Goal: Task Accomplishment & Management: Manage account settings

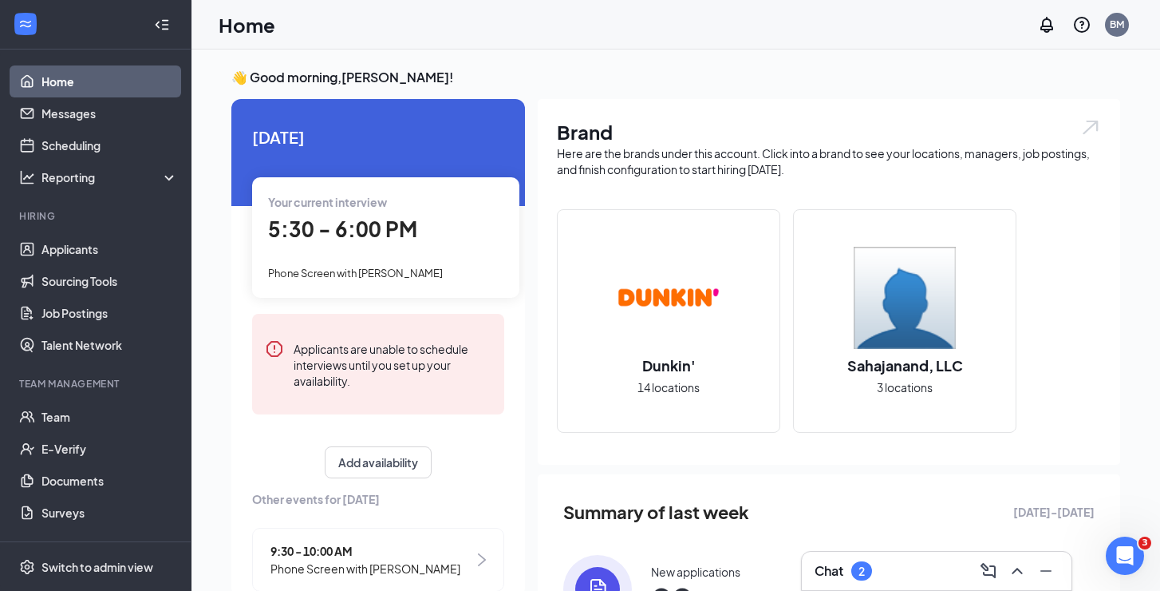
click at [922, 570] on div "Chat 2" at bounding box center [937, 571] width 244 height 26
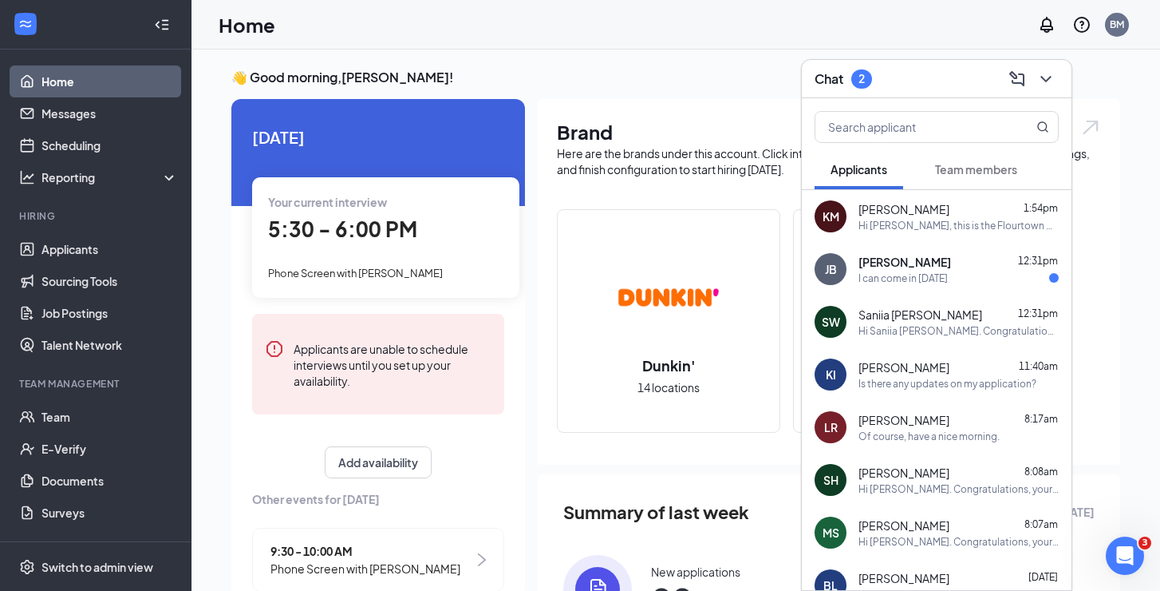
click at [966, 263] on div "[PERSON_NAME] 12:31pm" at bounding box center [959, 262] width 200 height 16
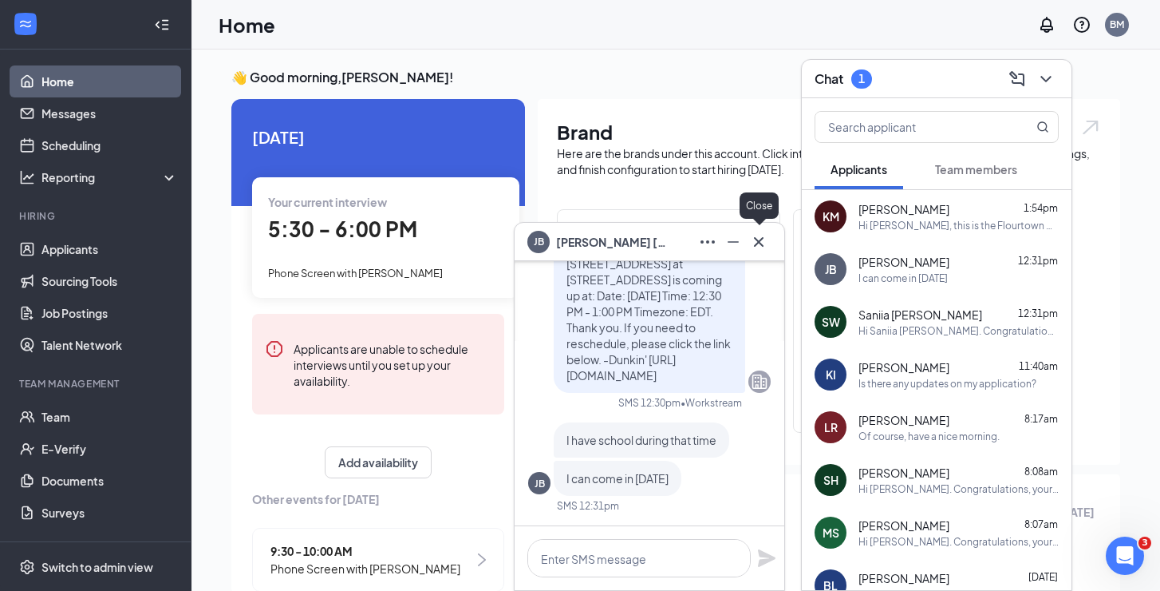
click at [769, 243] on button at bounding box center [759, 242] width 26 height 26
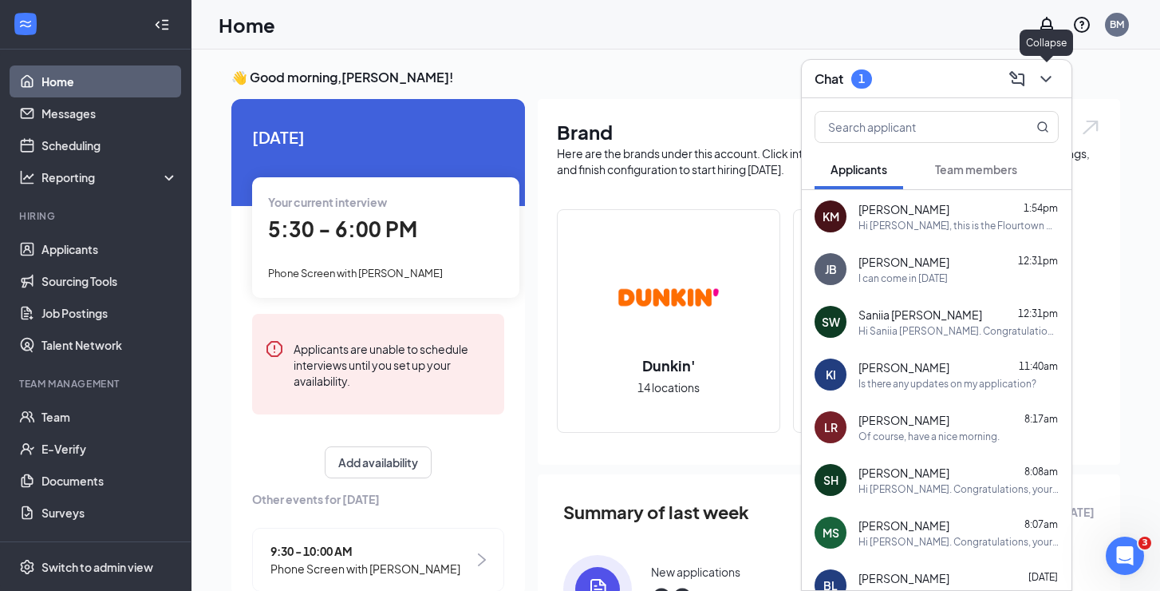
click at [1046, 88] on icon "ChevronDown" at bounding box center [1046, 78] width 19 height 19
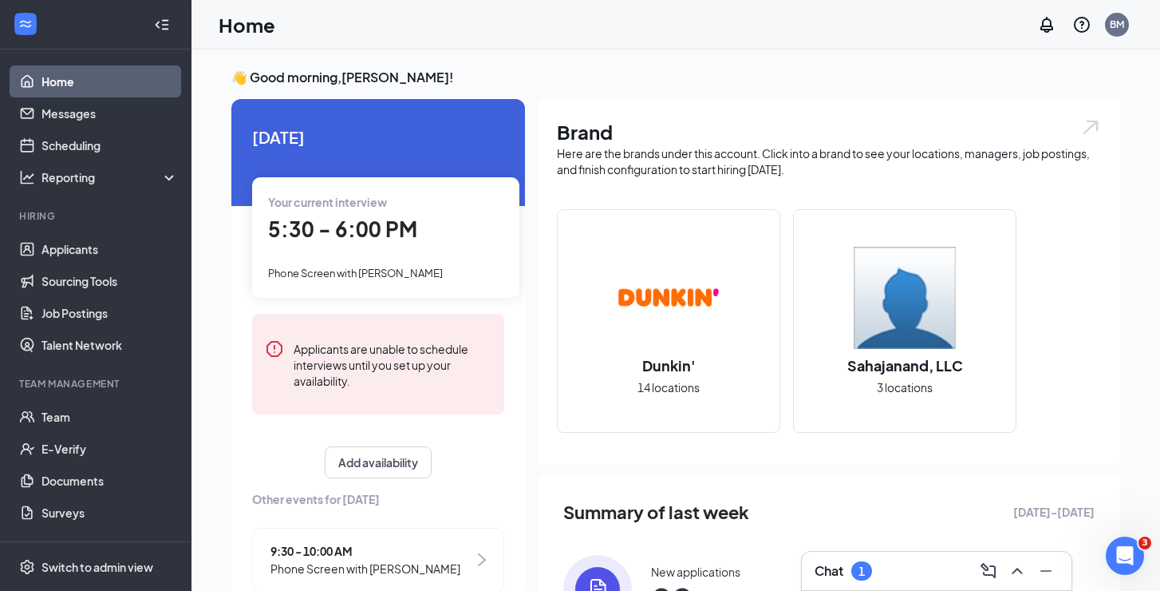
click at [907, 578] on div "Chat 1" at bounding box center [937, 571] width 244 height 26
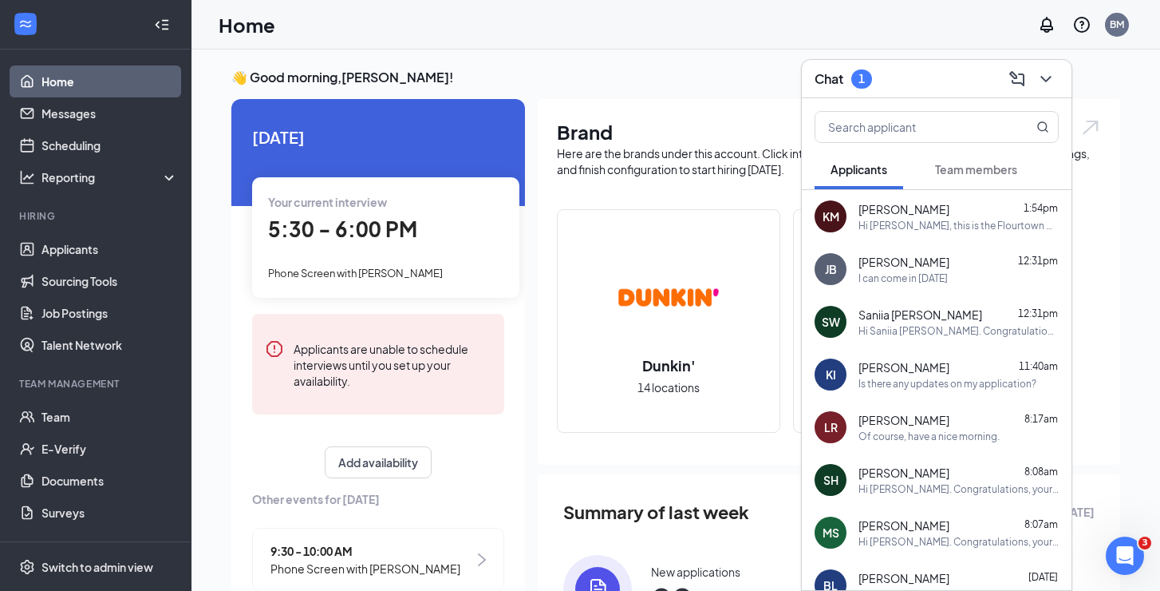
click at [965, 167] on span "Team members" at bounding box center [976, 169] width 82 height 14
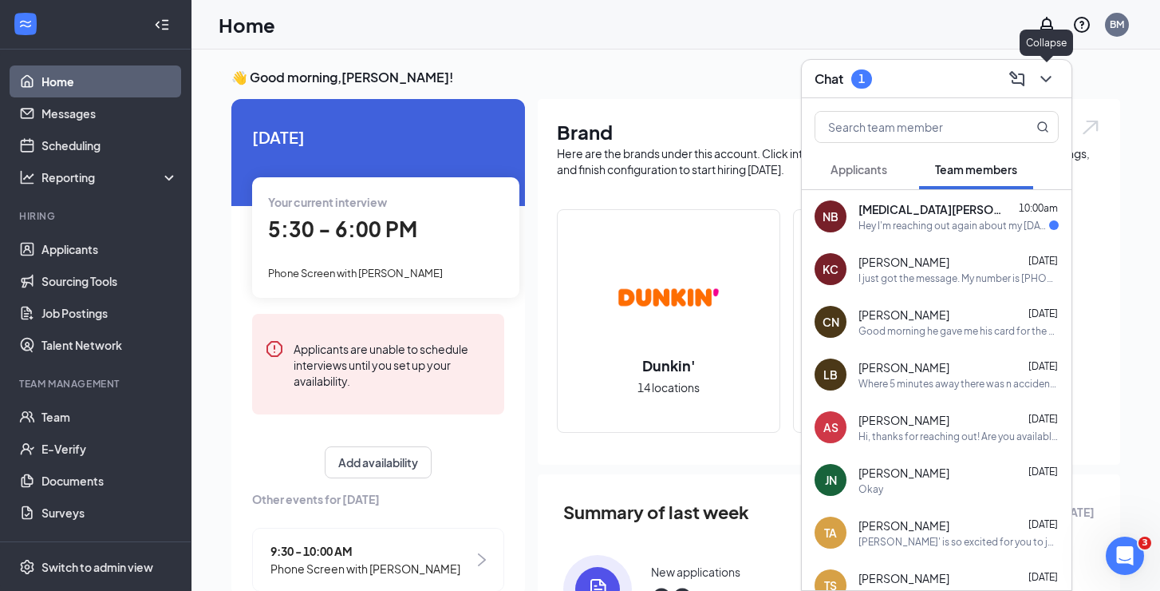
click at [1057, 79] on button at bounding box center [1047, 79] width 26 height 26
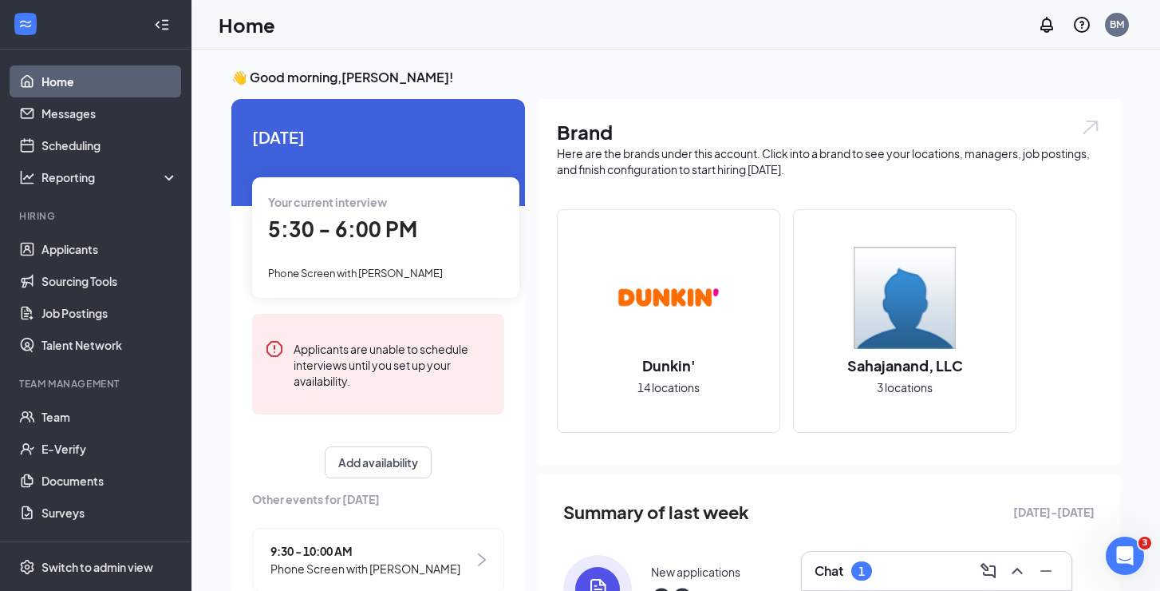
click at [437, 277] on span "Phone Screen with [PERSON_NAME]" at bounding box center [355, 273] width 175 height 13
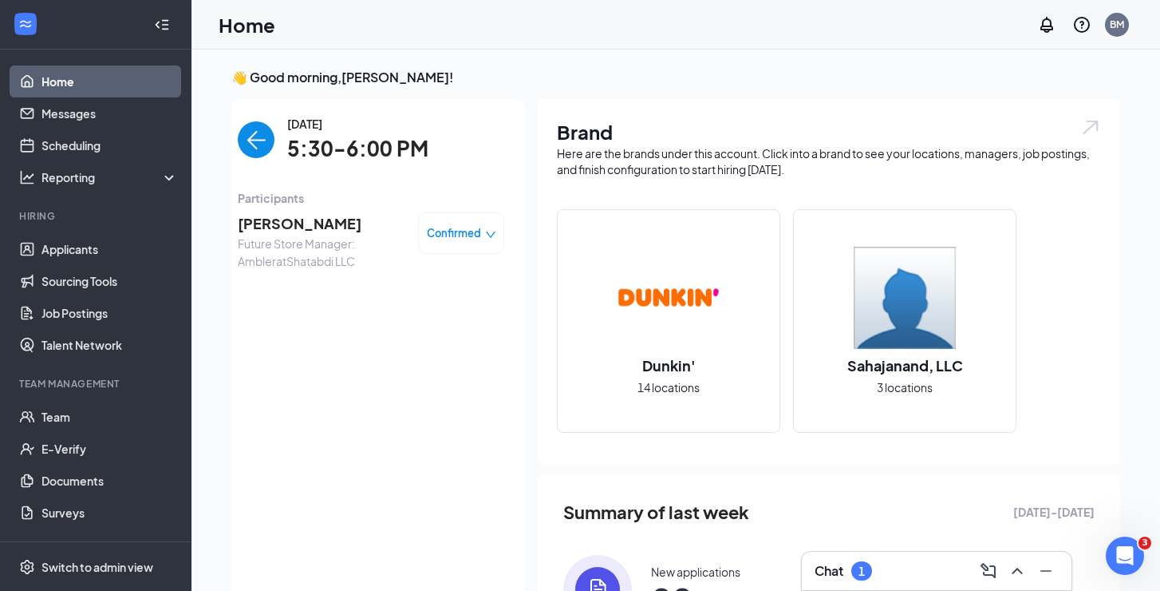
scroll to position [6, 0]
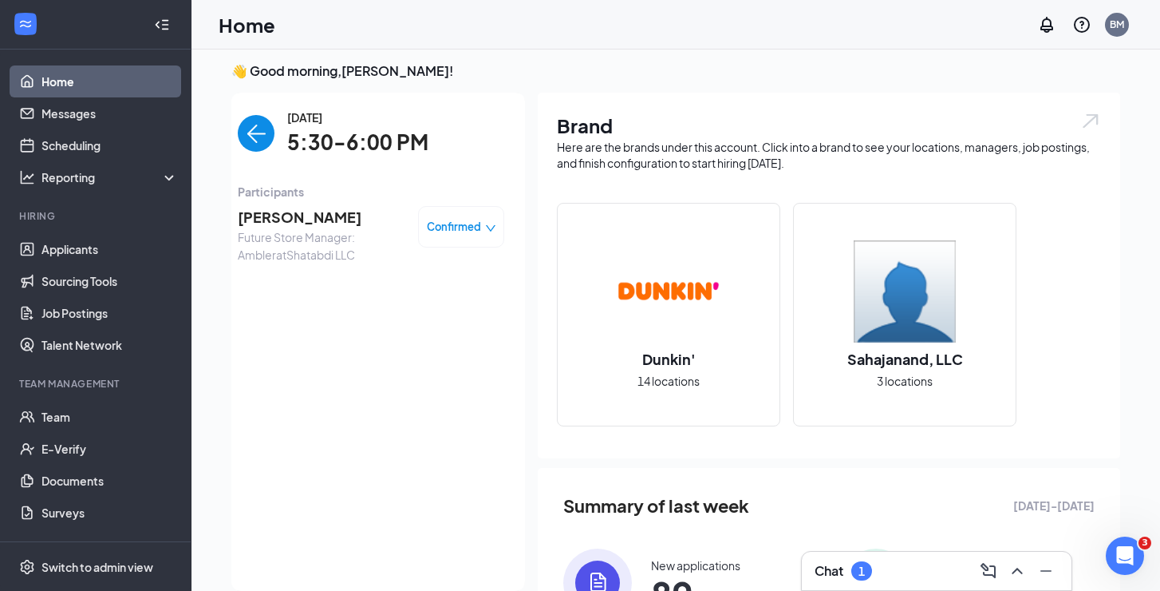
click at [307, 228] on span "Future Store Manager: Ambler at Shatabdi LLC" at bounding box center [322, 245] width 168 height 35
click at [307, 222] on span "[PERSON_NAME]" at bounding box center [322, 217] width 168 height 22
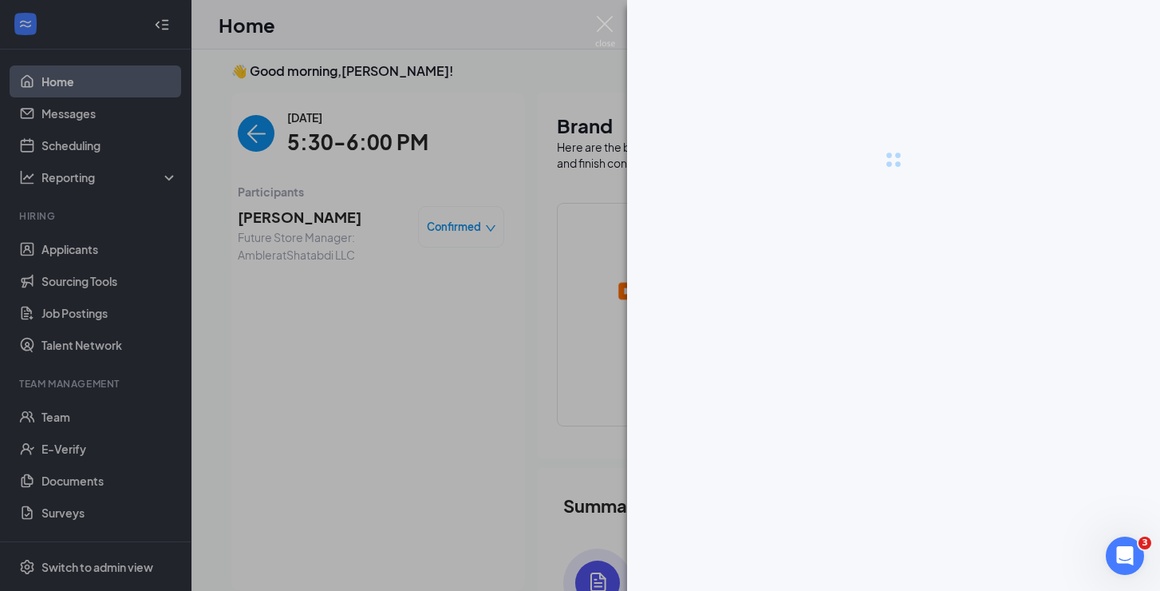
click at [307, 222] on div at bounding box center [580, 295] width 1160 height 591
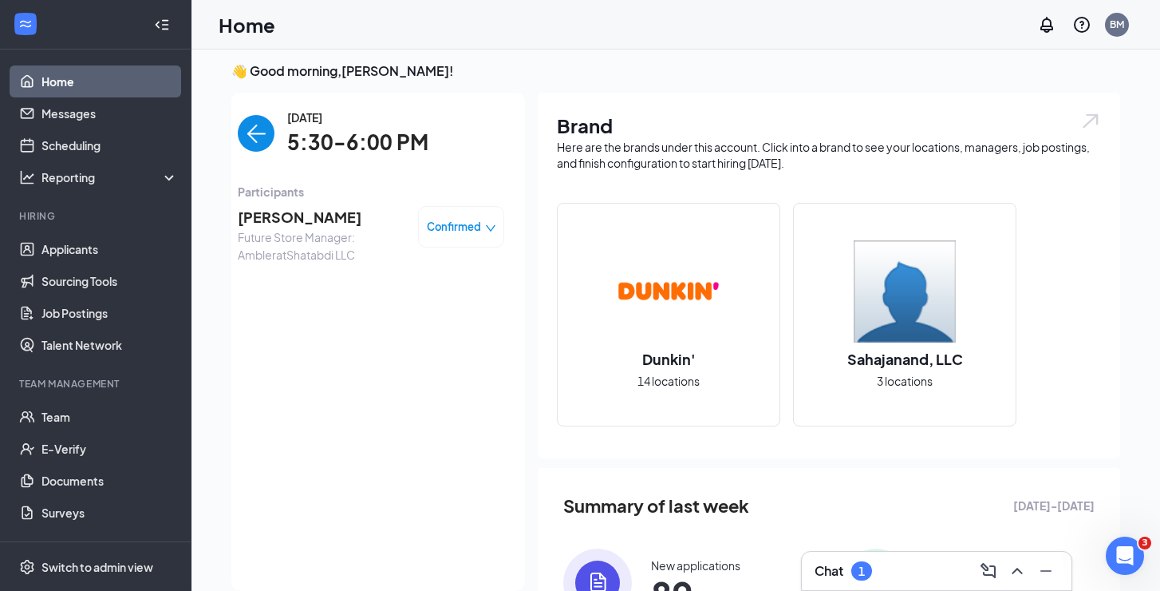
click at [307, 222] on span "[PERSON_NAME]" at bounding box center [322, 217] width 168 height 22
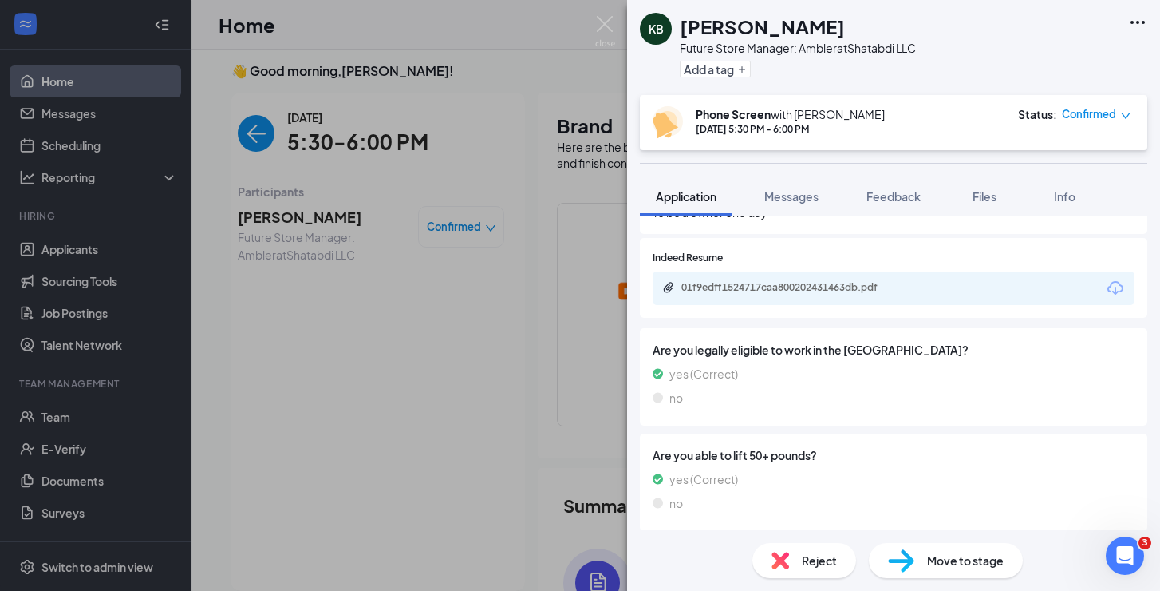
scroll to position [587, 0]
click at [792, 556] on div "Reject" at bounding box center [805, 560] width 104 height 35
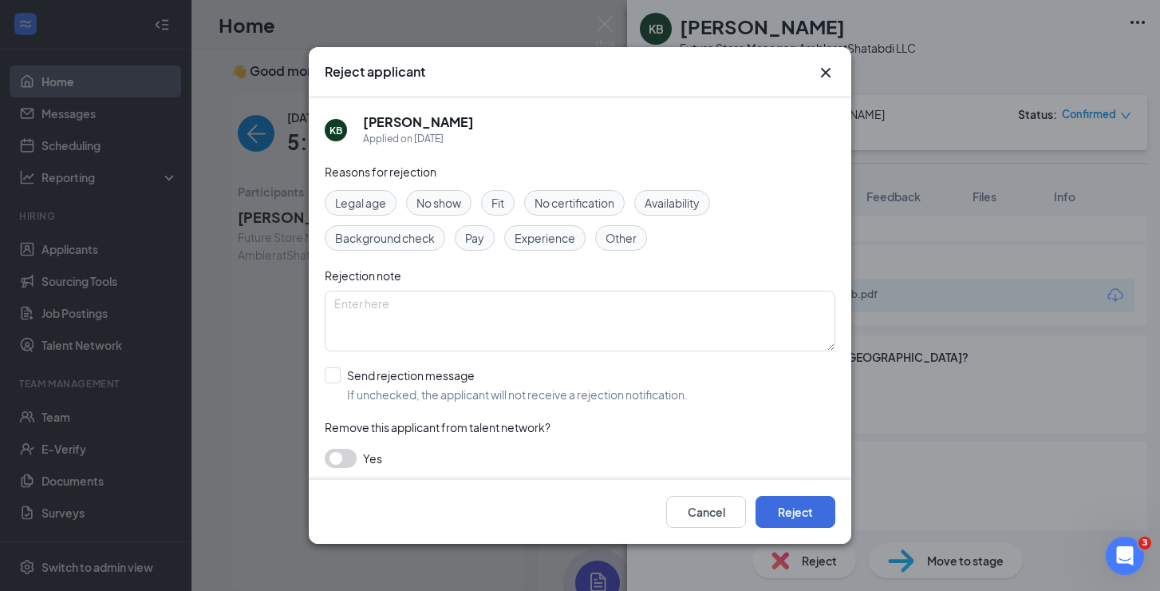
click at [436, 205] on span "No show" at bounding box center [439, 203] width 45 height 18
click at [337, 370] on div at bounding box center [333, 375] width 16 height 16
click at [337, 370] on input "Send rejection message If unchecked, the applicant will not receive a rejection…" at bounding box center [506, 384] width 363 height 35
checkbox input "true"
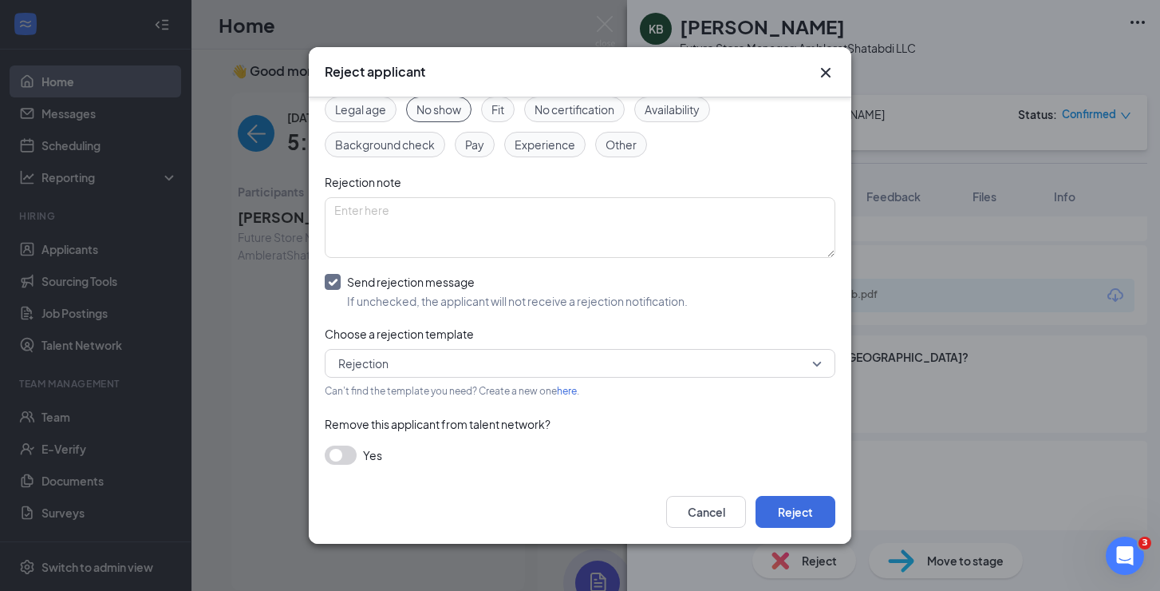
click at [329, 456] on button "button" at bounding box center [341, 454] width 32 height 19
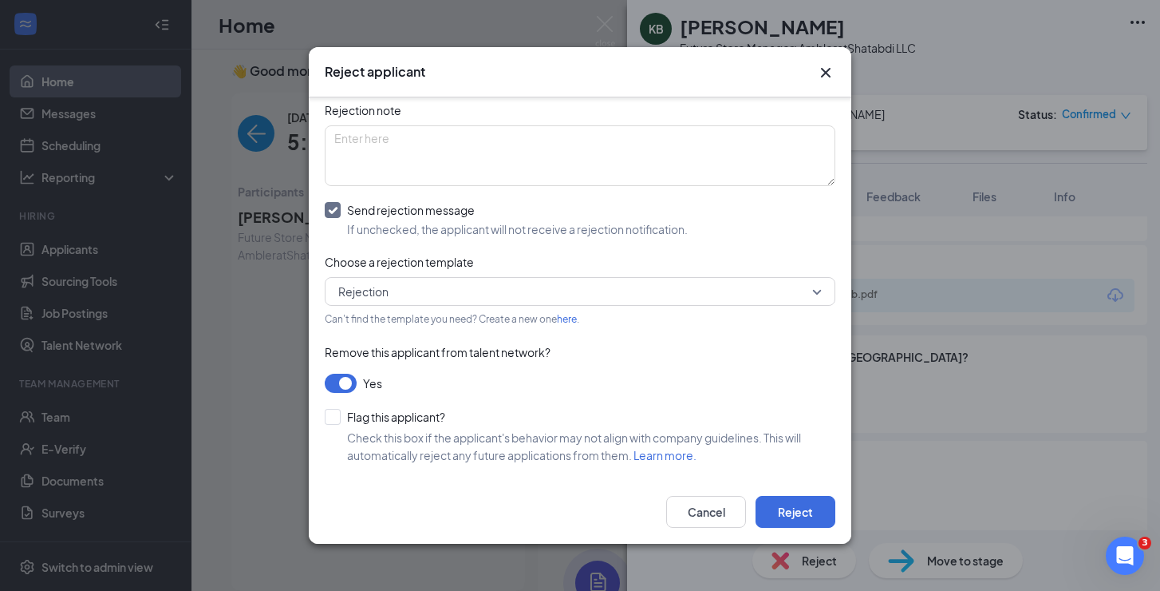
scroll to position [164, 0]
click at [336, 421] on div at bounding box center [333, 417] width 16 height 16
click at [336, 421] on input "Flag this applicant?" at bounding box center [385, 417] width 121 height 16
checkbox input "true"
click at [777, 503] on button "Reject" at bounding box center [796, 512] width 80 height 32
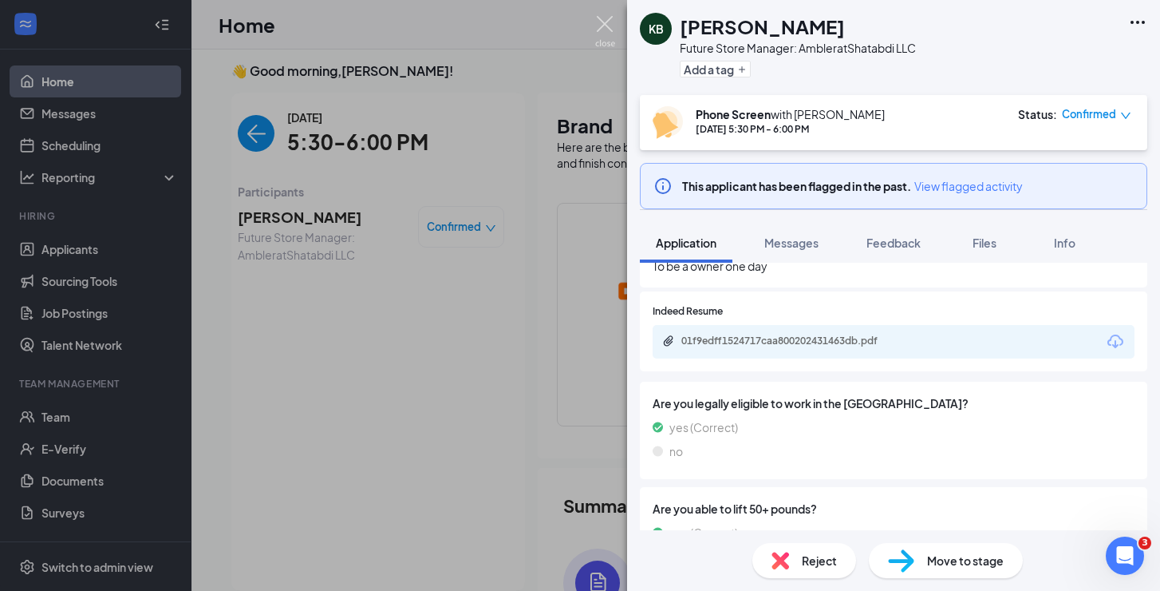
click at [607, 26] on img at bounding box center [605, 31] width 20 height 31
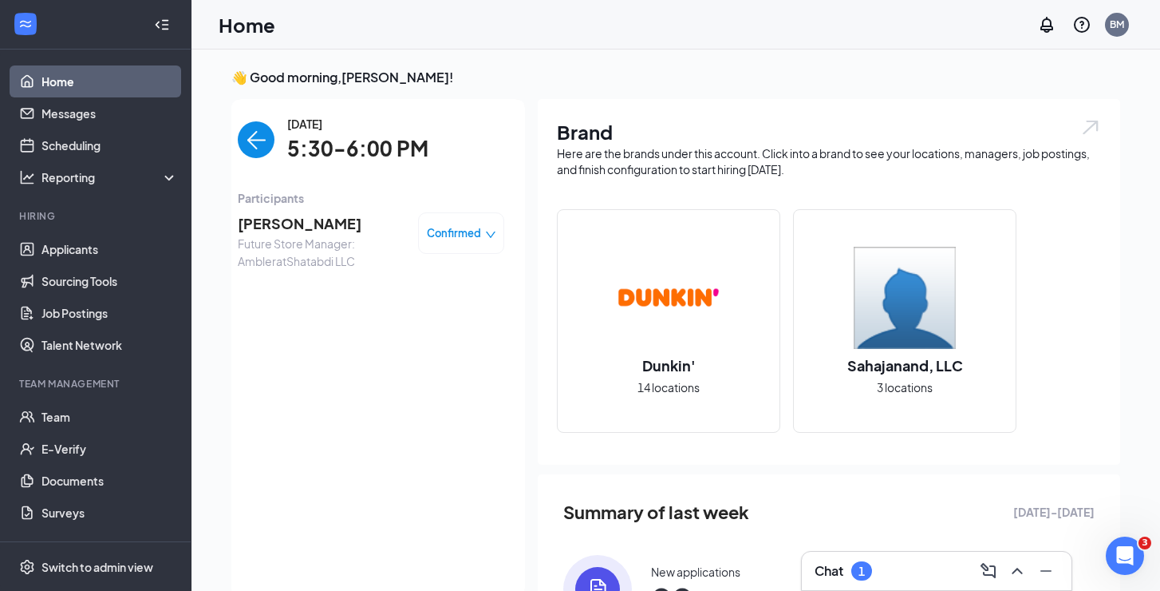
click at [932, 562] on div "Chat 1" at bounding box center [937, 571] width 244 height 26
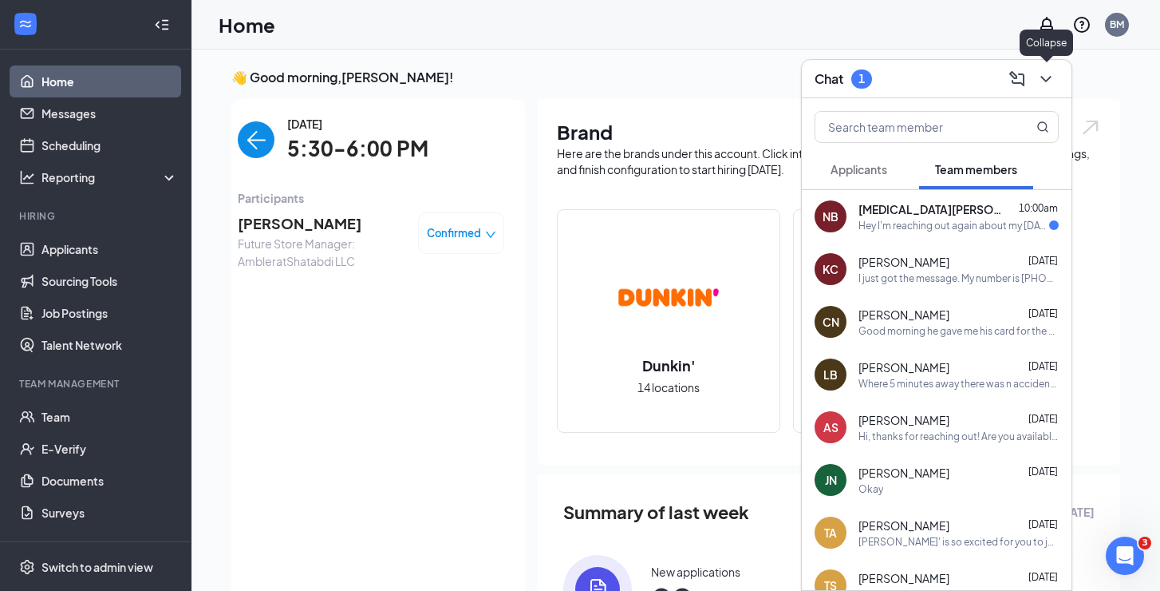
click at [1043, 86] on icon "ChevronDown" at bounding box center [1046, 78] width 19 height 19
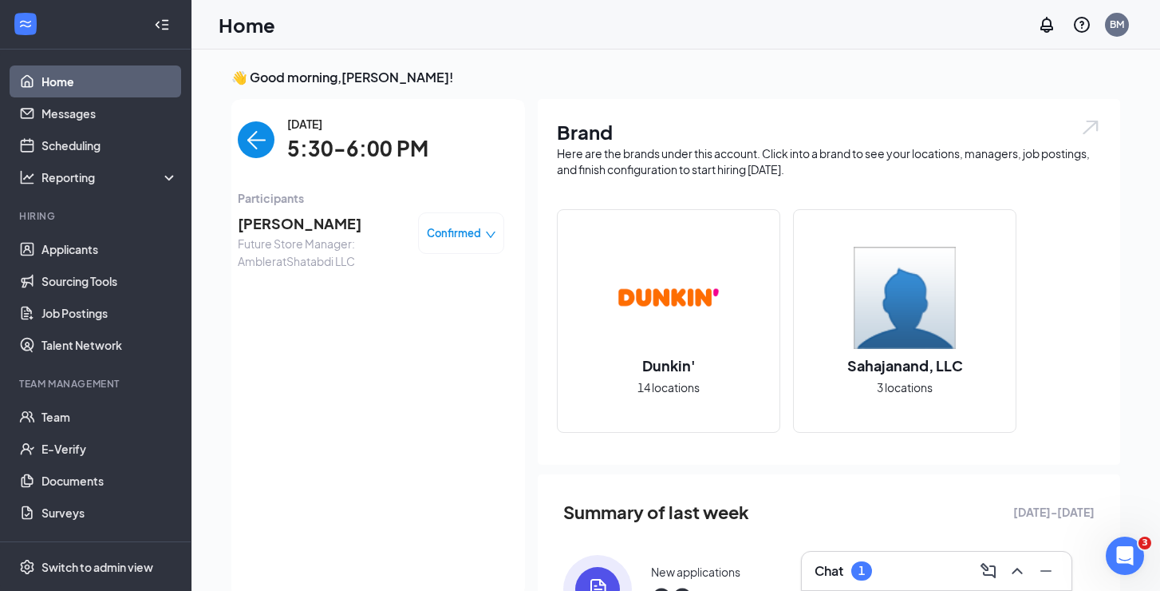
click at [1129, 532] on div "👋 Good morning, [PERSON_NAME] ! [DATE] Your current interview 5:30 - 6:00 PM Ph…" at bounding box center [676, 415] width 915 height 692
click at [1126, 542] on div "Open Intercom Messenger" at bounding box center [1123, 553] width 53 height 53
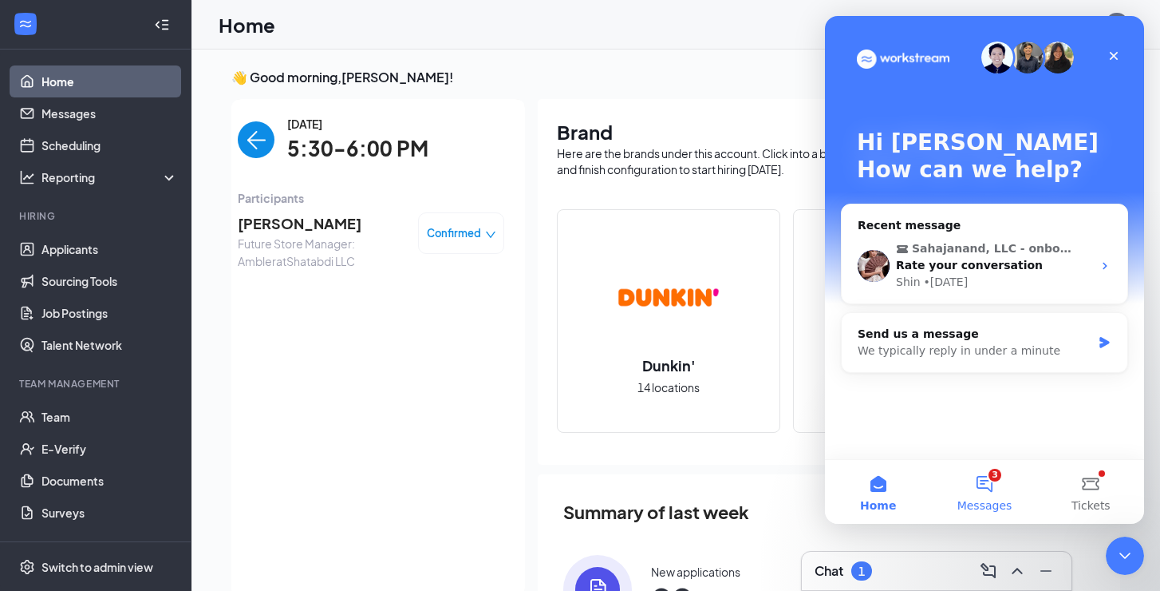
click at [988, 469] on button "3 Messages" at bounding box center [984, 492] width 106 height 64
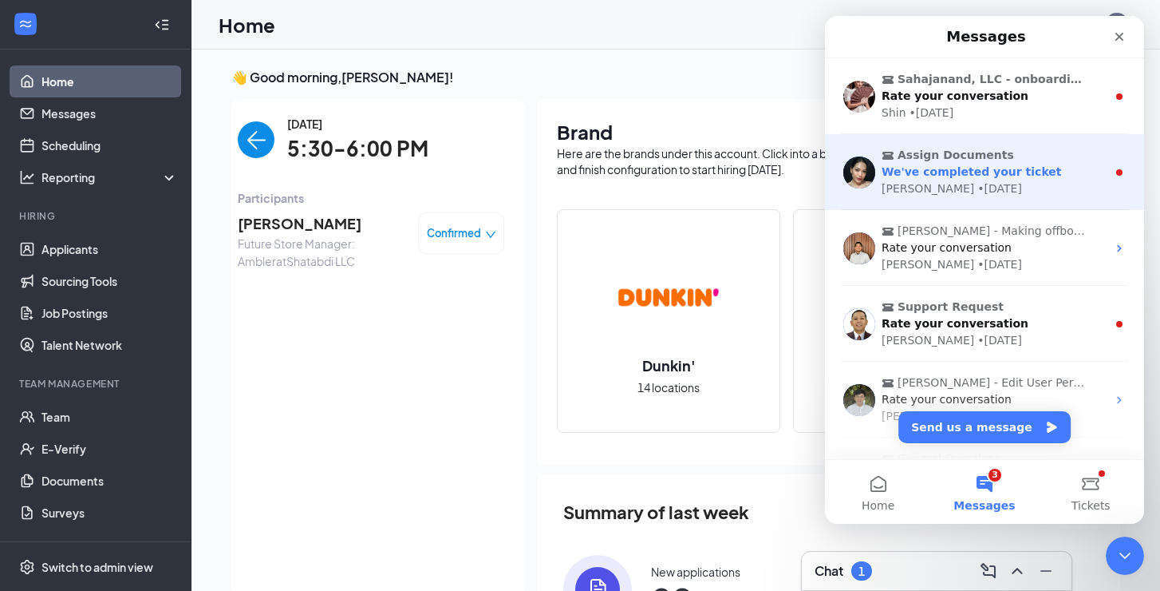
click at [998, 196] on div "[PERSON_NAME] • [DATE]" at bounding box center [994, 188] width 225 height 17
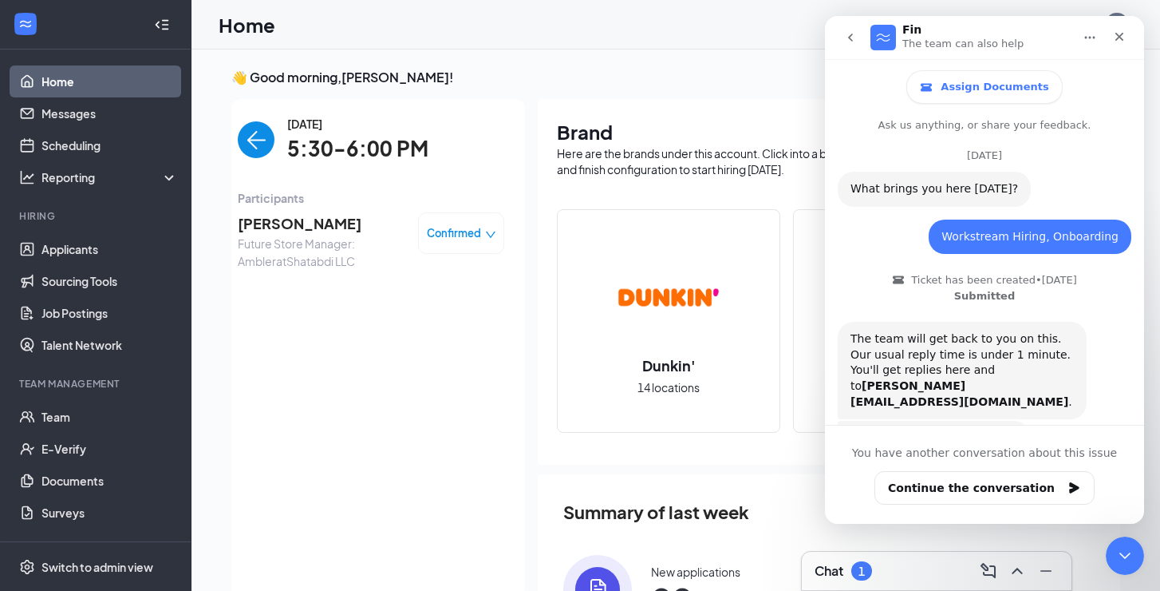
click at [851, 41] on icon "go back" at bounding box center [850, 37] width 13 height 13
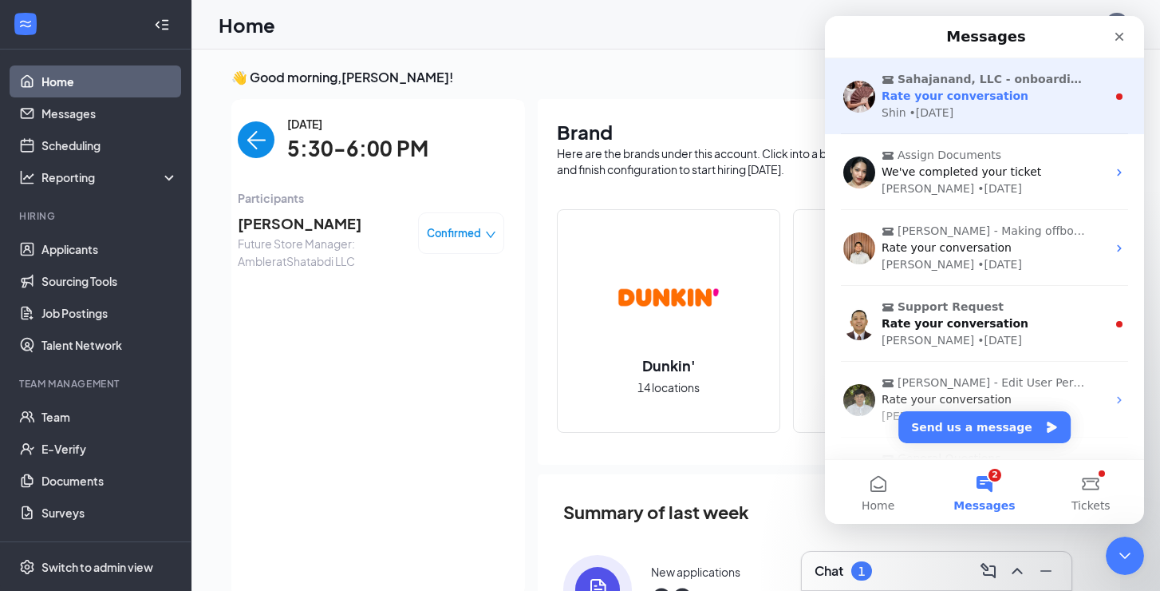
click at [925, 102] on span "Rate your conversation" at bounding box center [955, 95] width 147 height 13
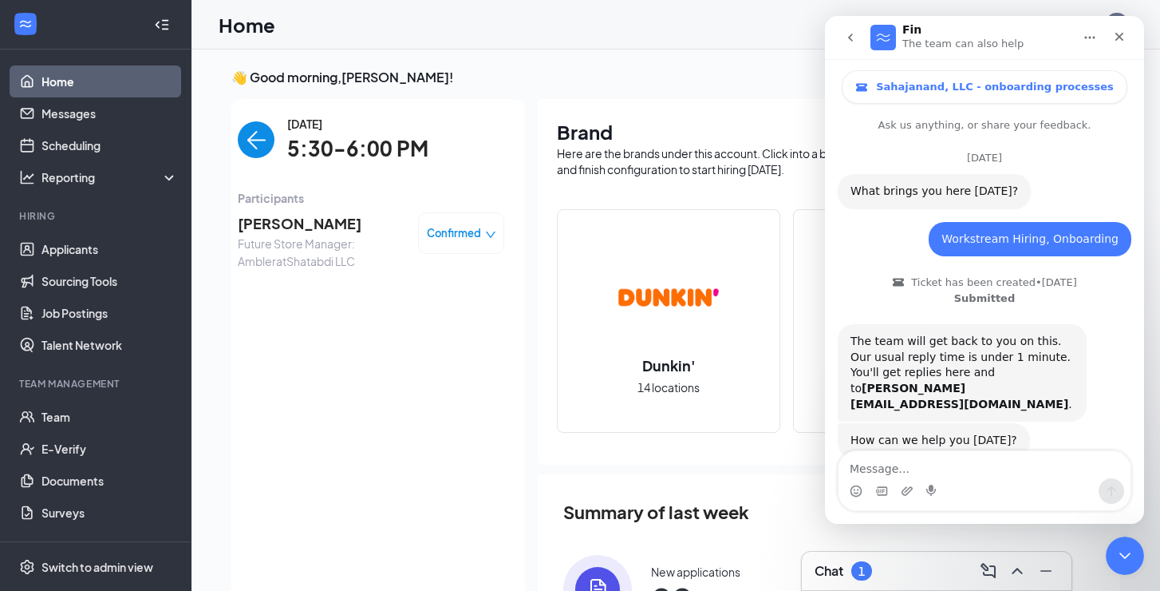
scroll to position [2, 0]
click at [845, 42] on icon "go back" at bounding box center [850, 37] width 13 height 13
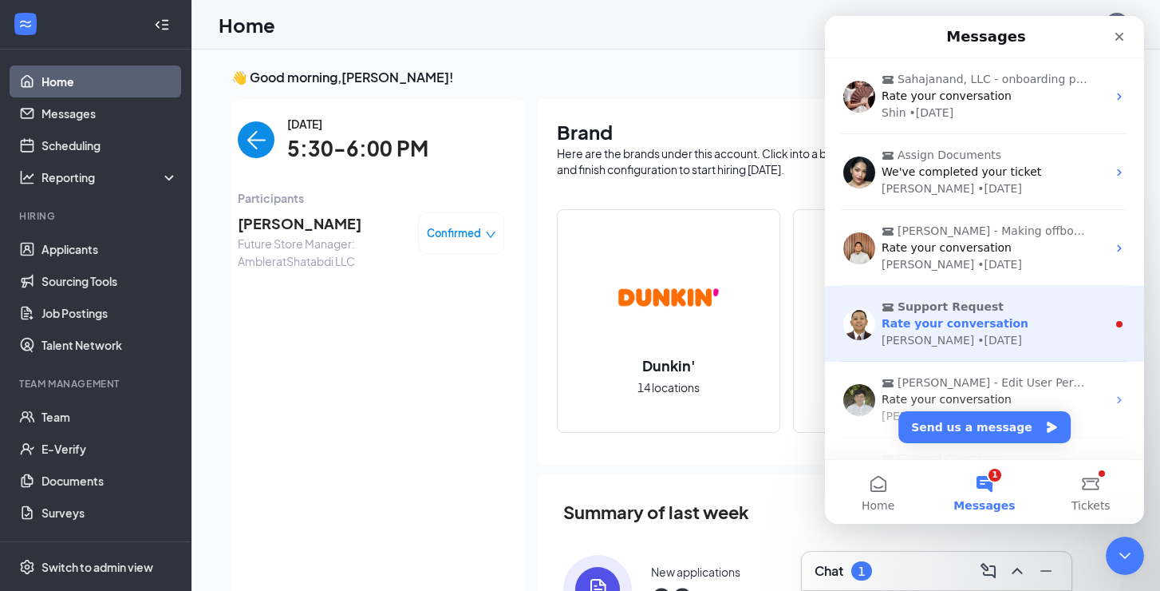
click at [1007, 322] on div "Rate your conversation" at bounding box center [994, 323] width 225 height 17
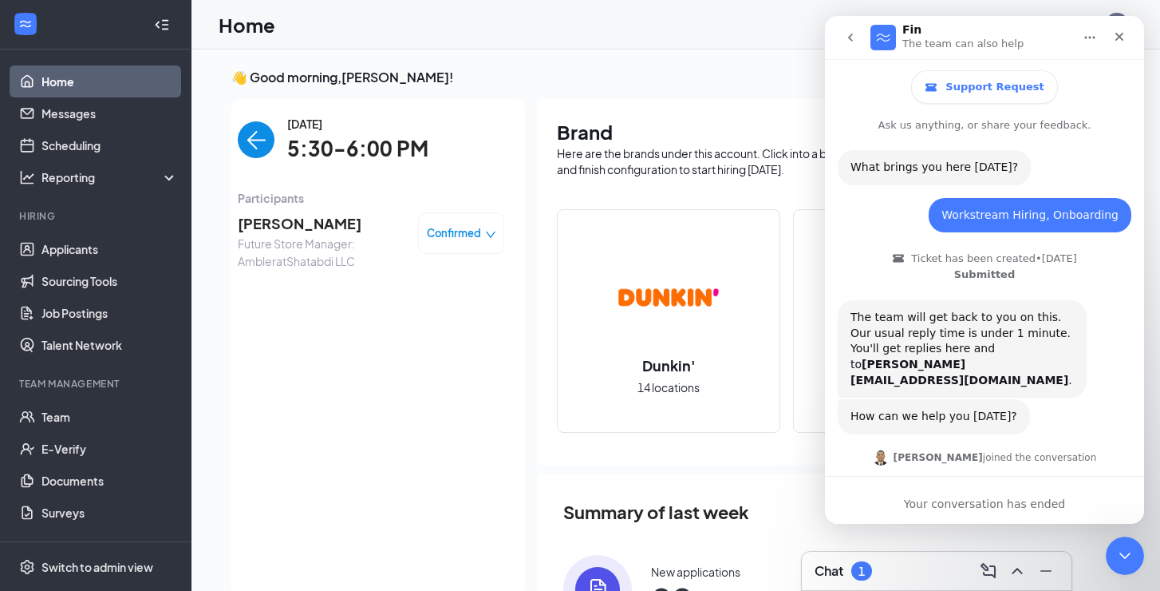
scroll to position [2, 0]
click at [847, 42] on icon "go back" at bounding box center [850, 37] width 13 height 13
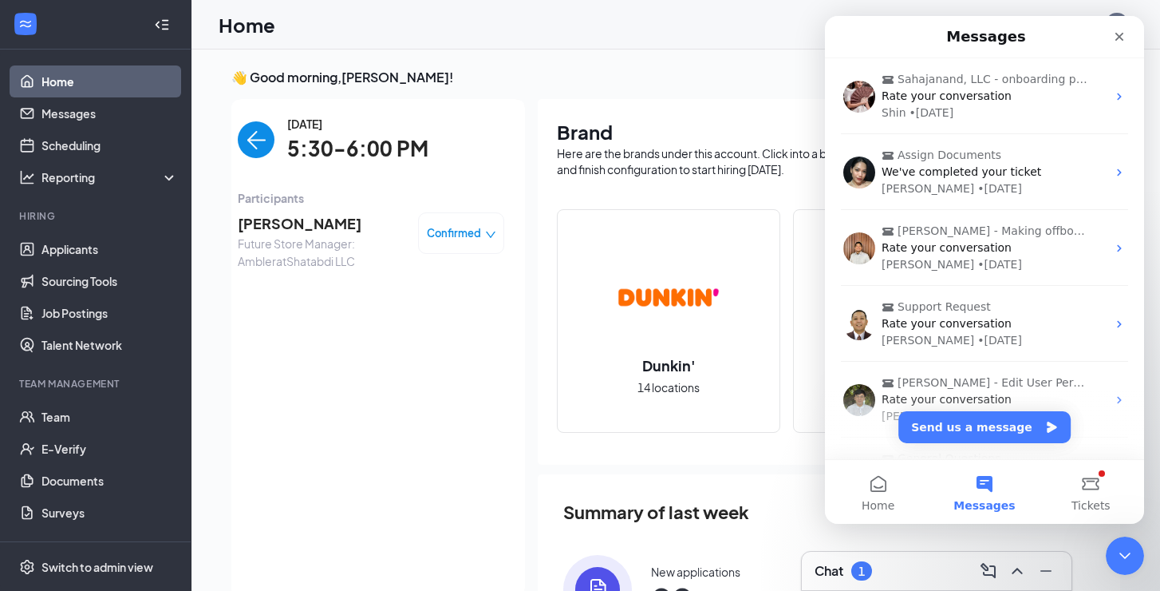
scroll to position [0, 0]
click at [1126, 43] on div "Close" at bounding box center [1119, 36] width 29 height 29
